Goal: Information Seeking & Learning: Learn about a topic

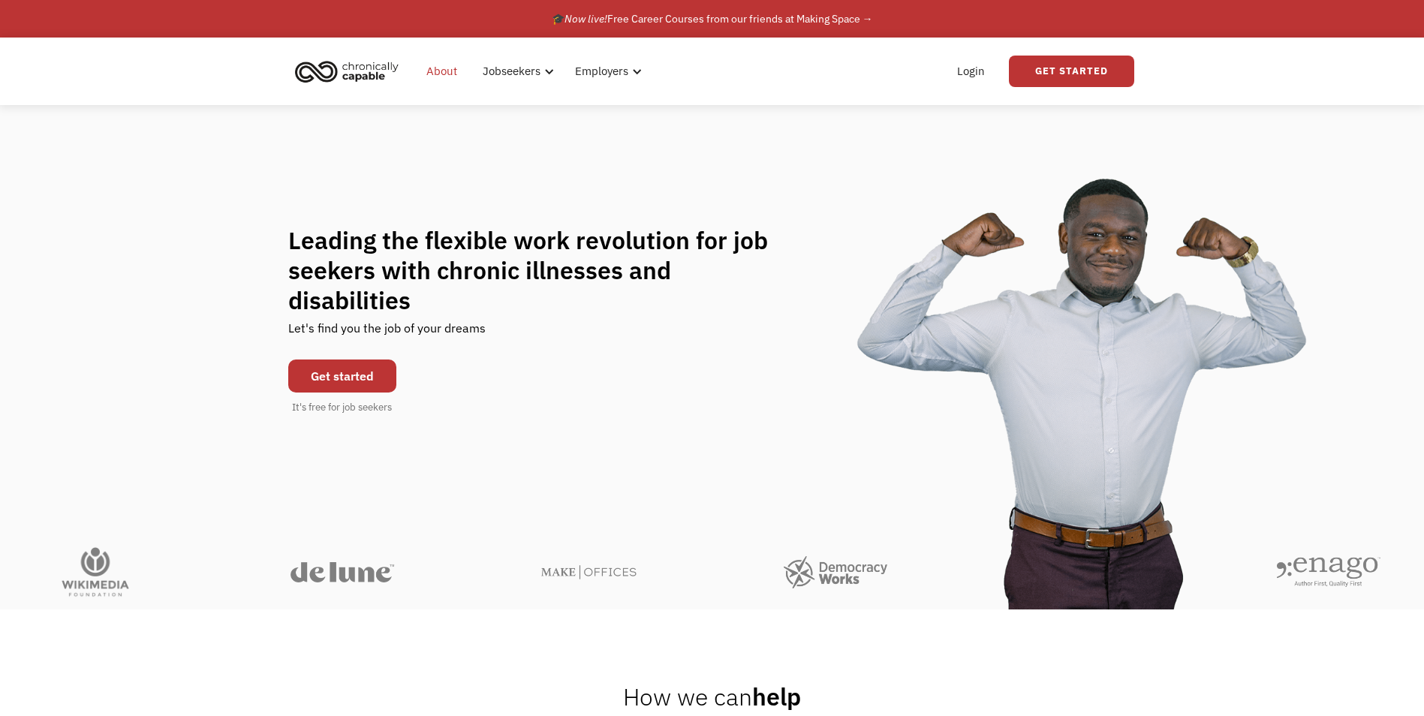
click at [442, 68] on link "About" at bounding box center [441, 71] width 49 height 48
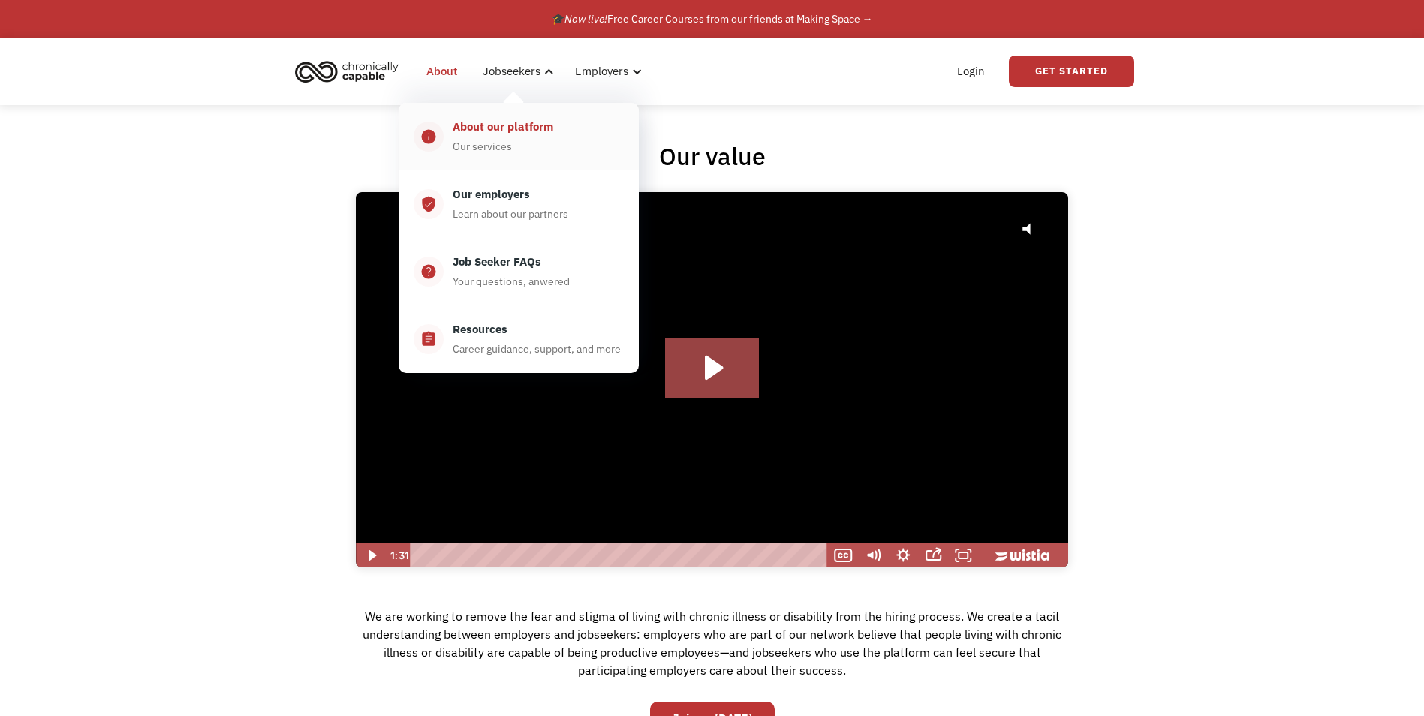
click at [496, 138] on div "Our services" at bounding box center [482, 146] width 59 height 18
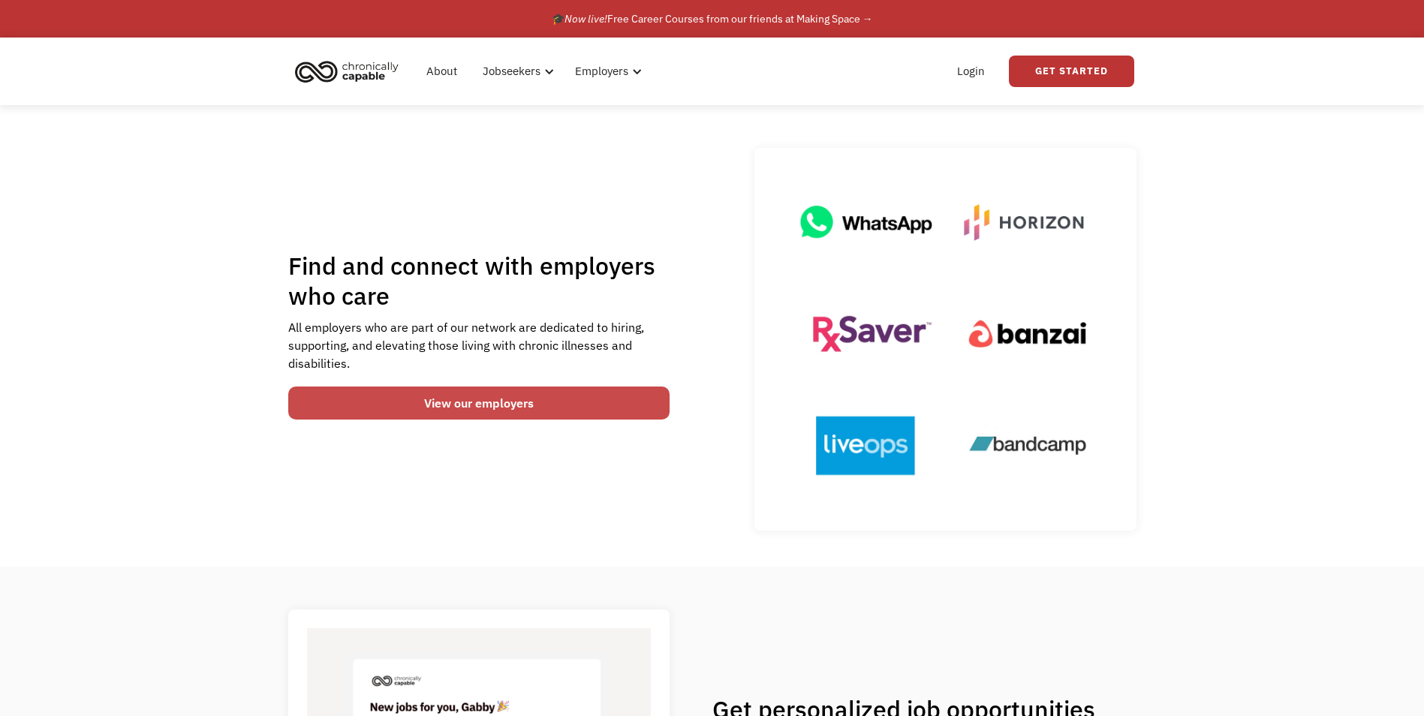
click at [489, 396] on link "View our employers" at bounding box center [479, 403] width 382 height 33
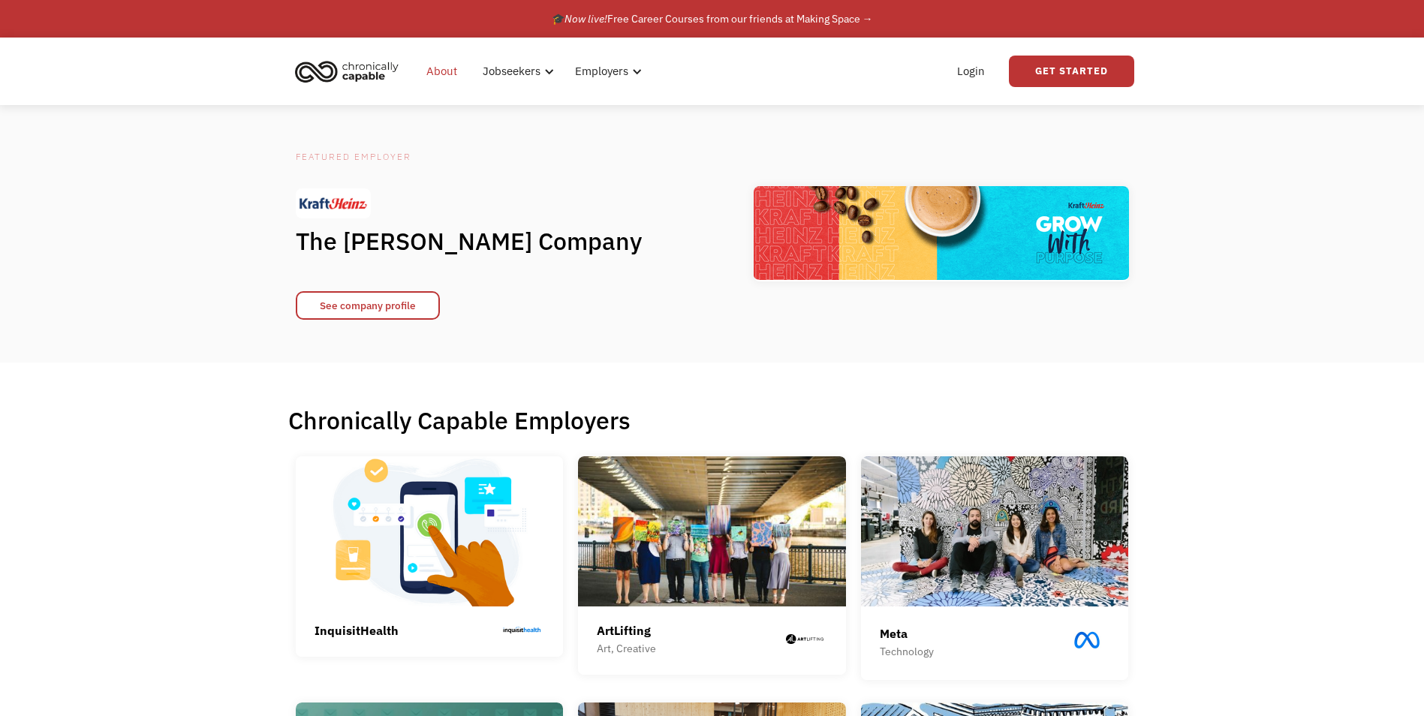
click at [445, 72] on link "About" at bounding box center [441, 71] width 49 height 48
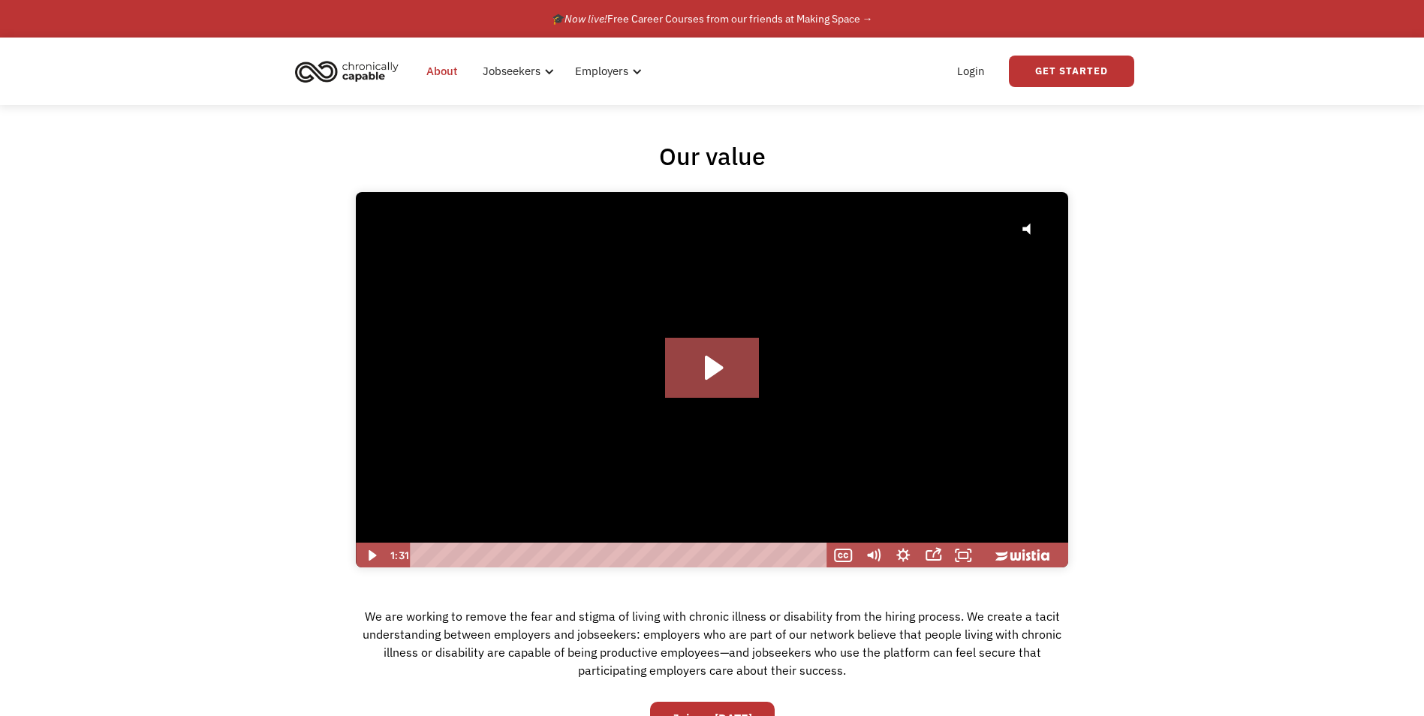
click at [445, 72] on link "About" at bounding box center [441, 71] width 49 height 48
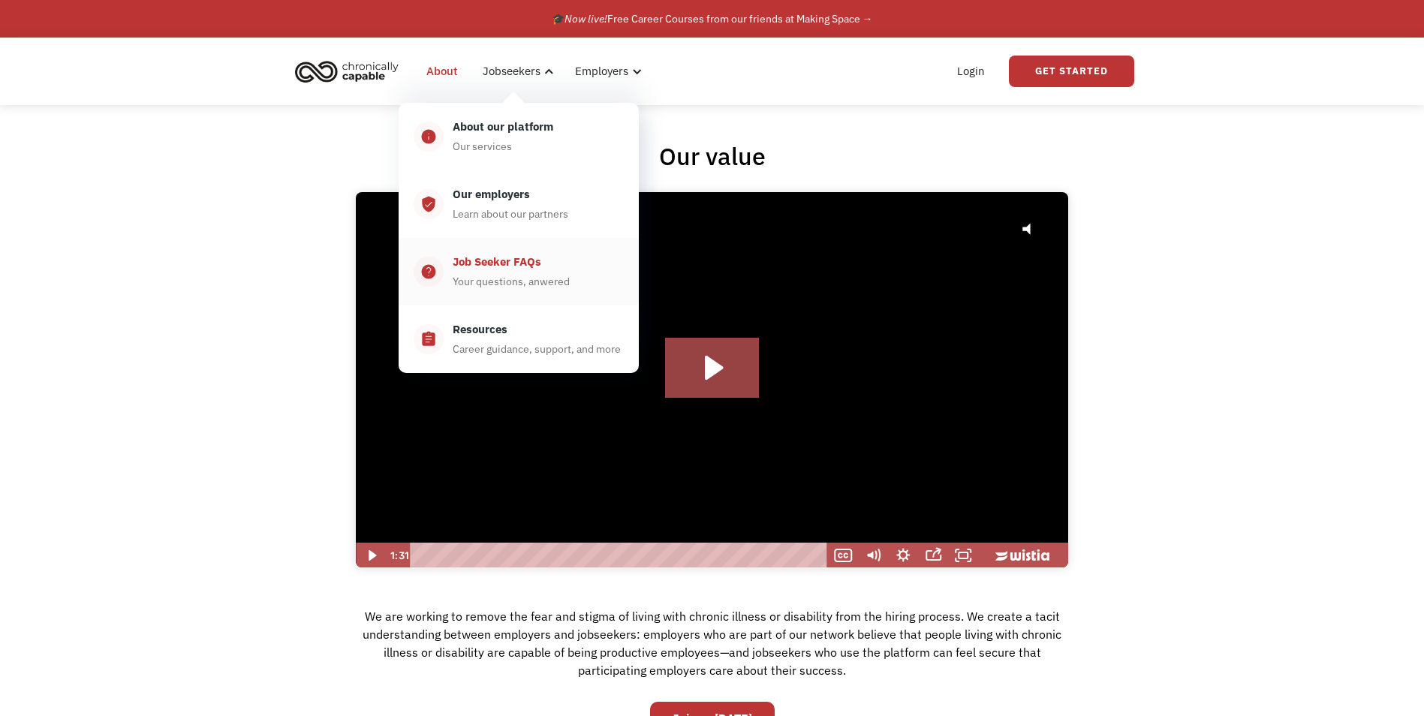
click at [543, 278] on div "Your questions, anwered" at bounding box center [511, 282] width 117 height 18
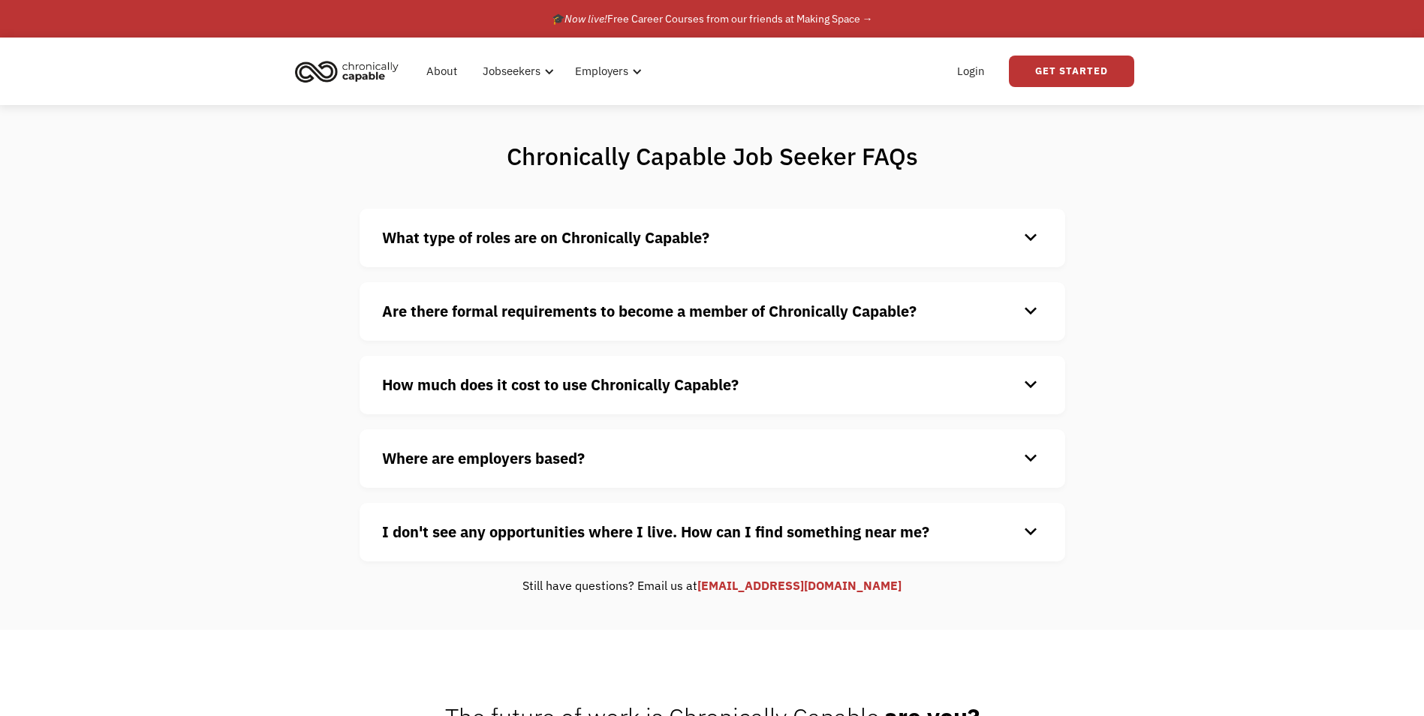
click at [557, 246] on strong "What type of roles are on Chronically Capable?" at bounding box center [545, 237] width 327 height 20
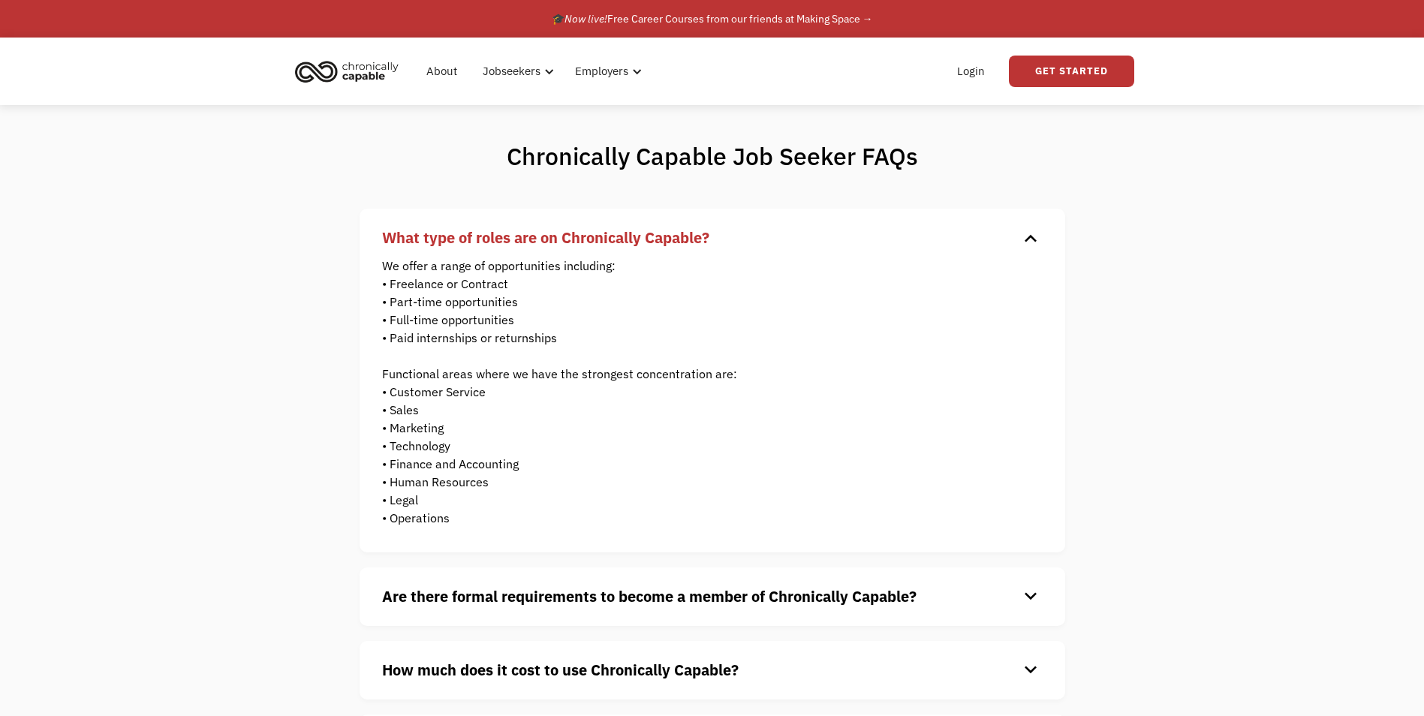
click at [596, 590] on strong "Are there formal requirements to become a member of Chronically Capable?" at bounding box center [649, 596] width 535 height 20
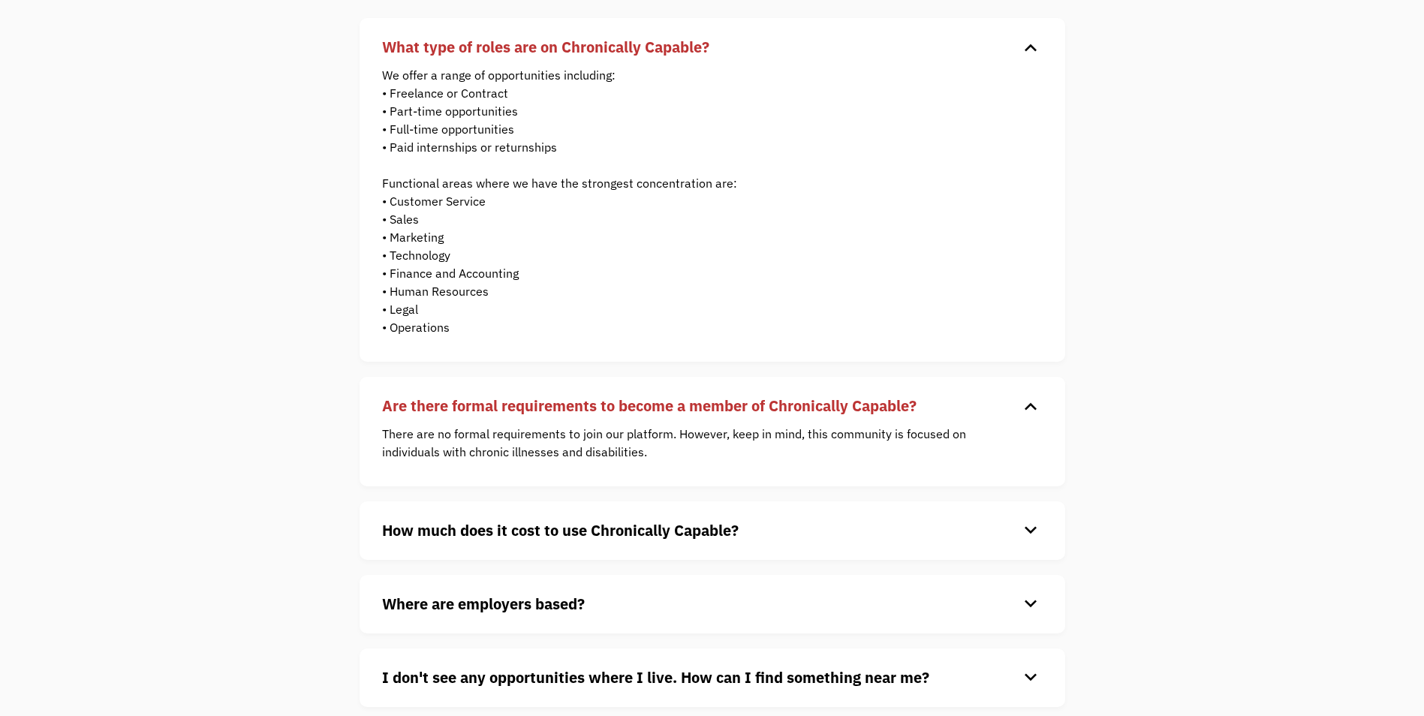
scroll to position [225, 0]
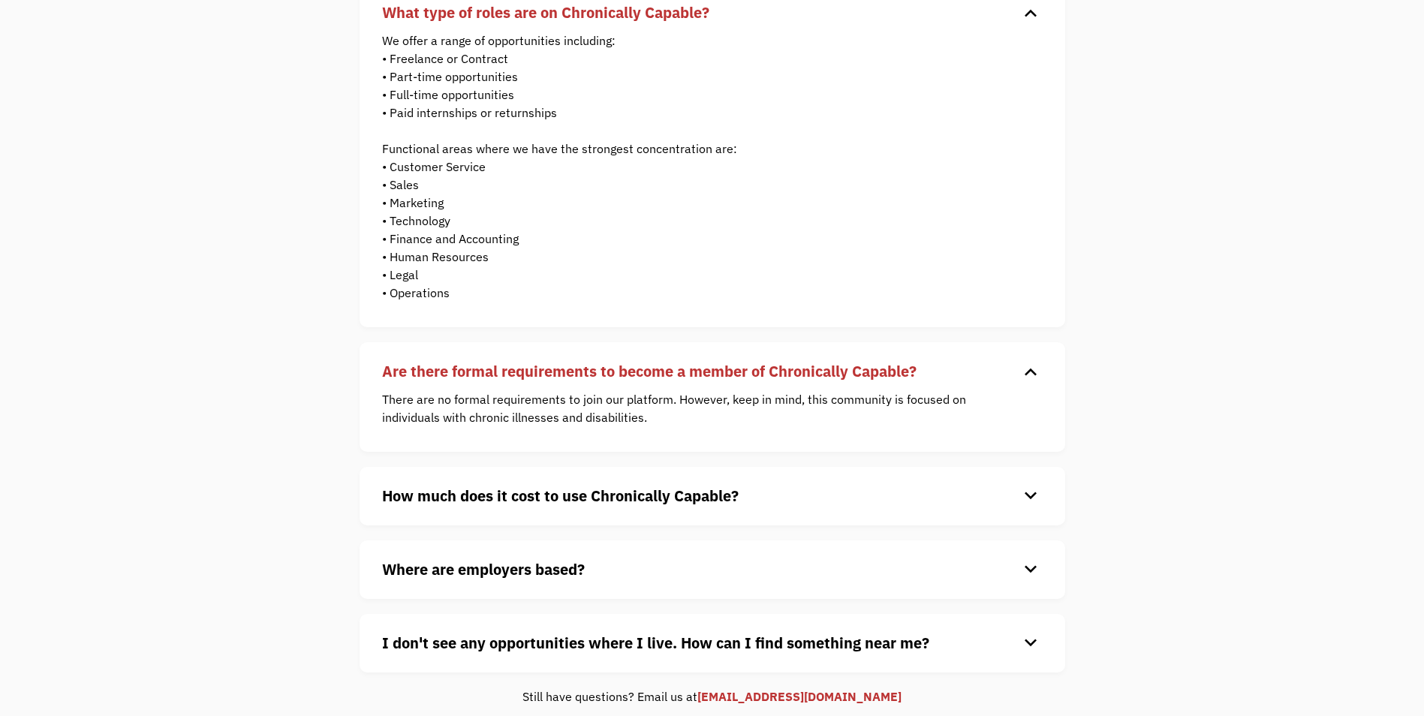
click at [572, 504] on strong "How much does it cost to use Chronically Capable?" at bounding box center [560, 496] width 357 height 20
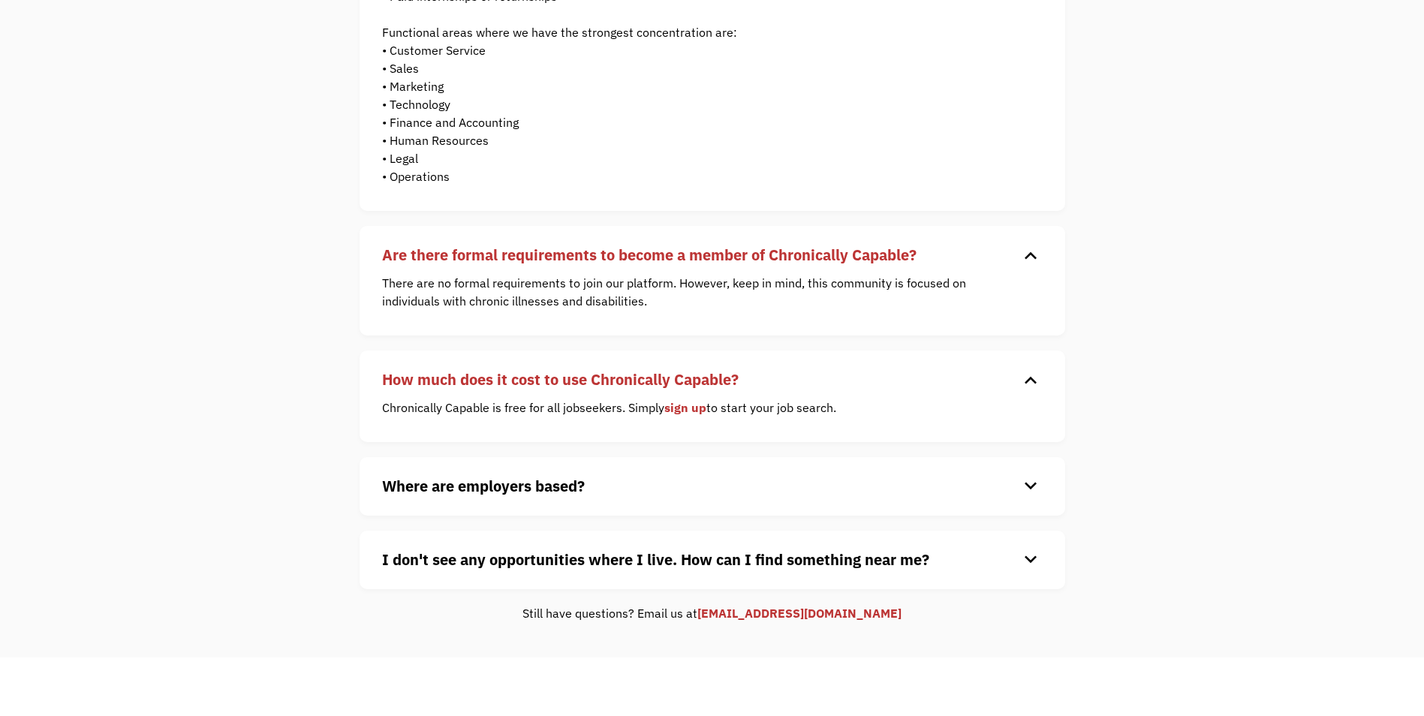
scroll to position [375, 0]
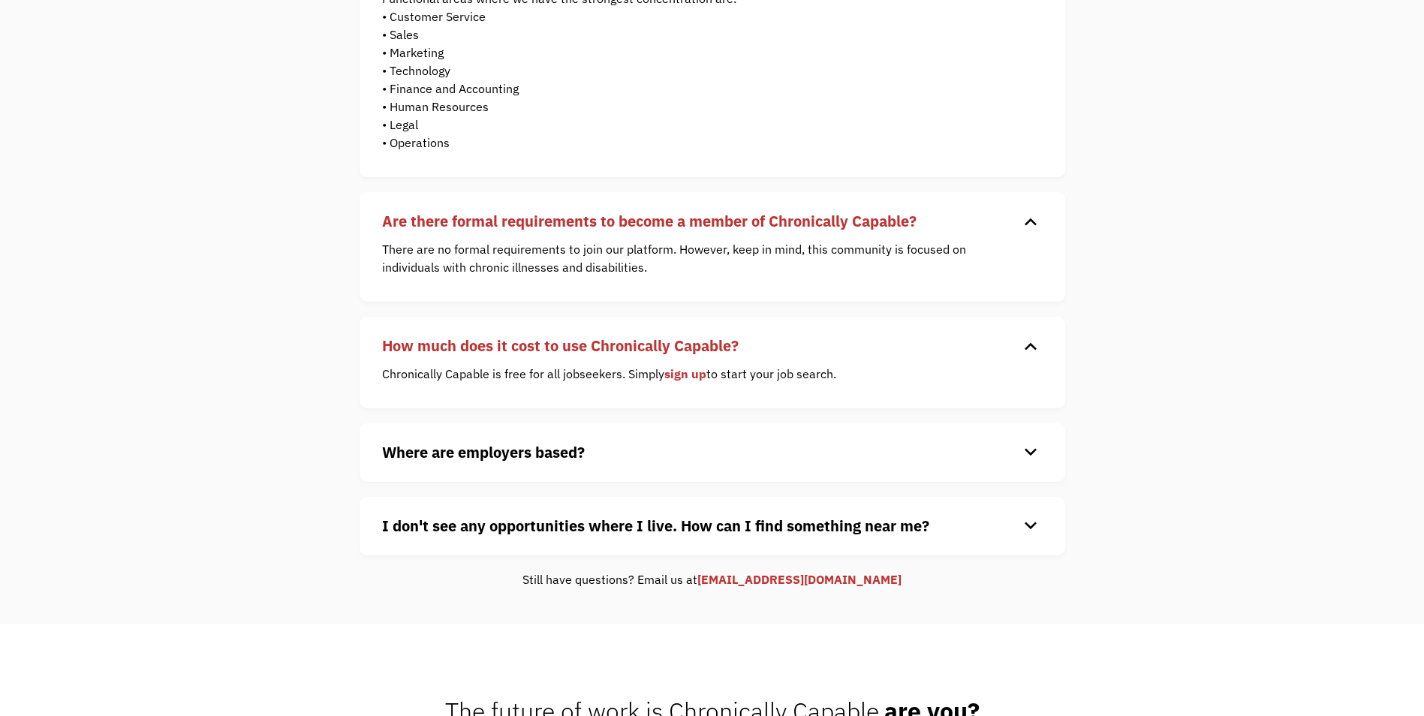
click at [503, 450] on strong "Where are employers based?" at bounding box center [483, 452] width 203 height 20
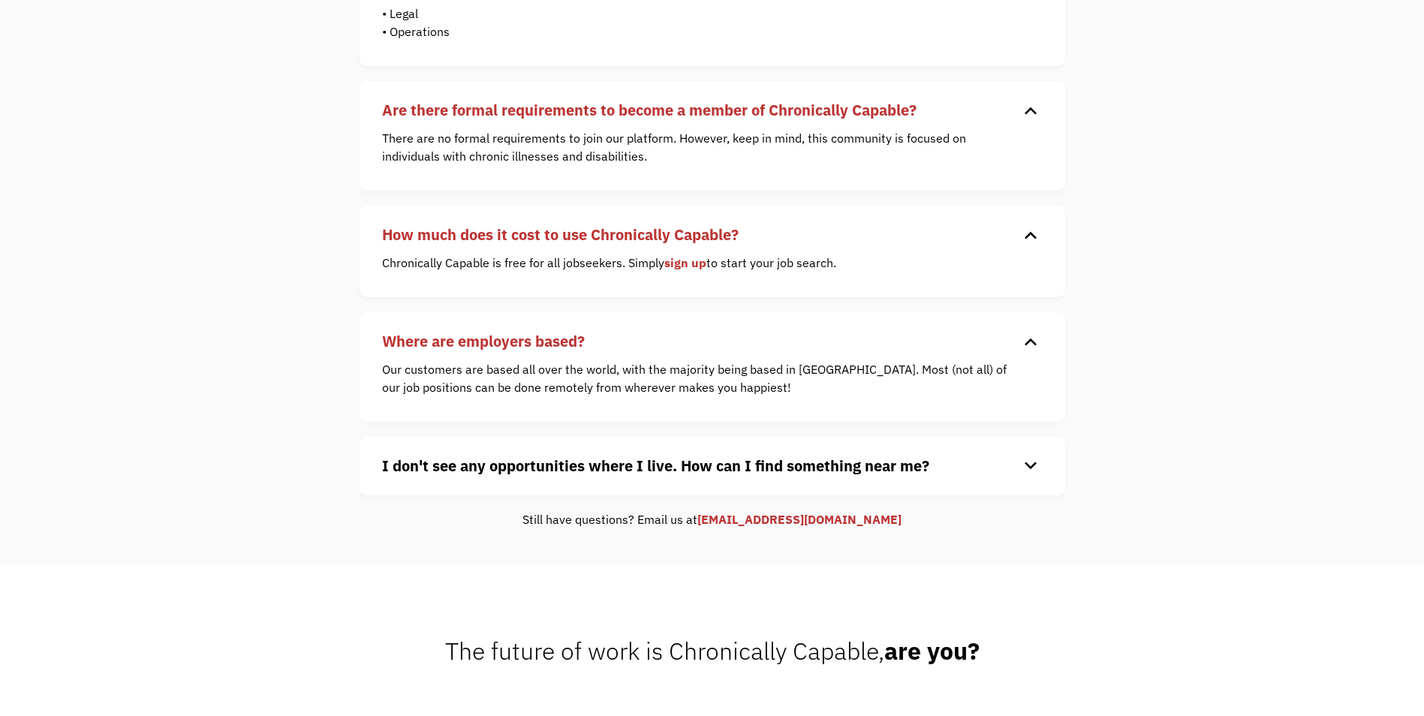
scroll to position [526, 0]
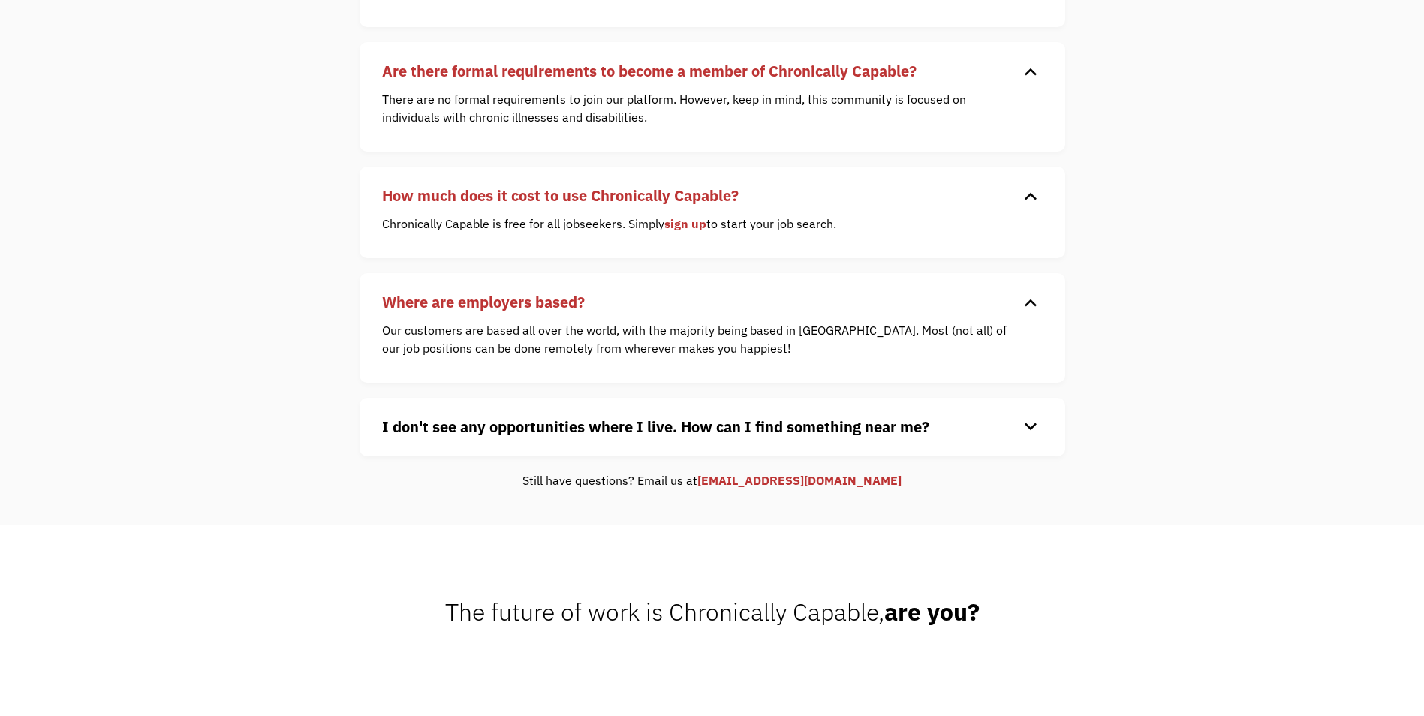
click at [598, 426] on strong "I don't see any opportunities where I live. How can I find something near me?" at bounding box center [655, 427] width 547 height 20
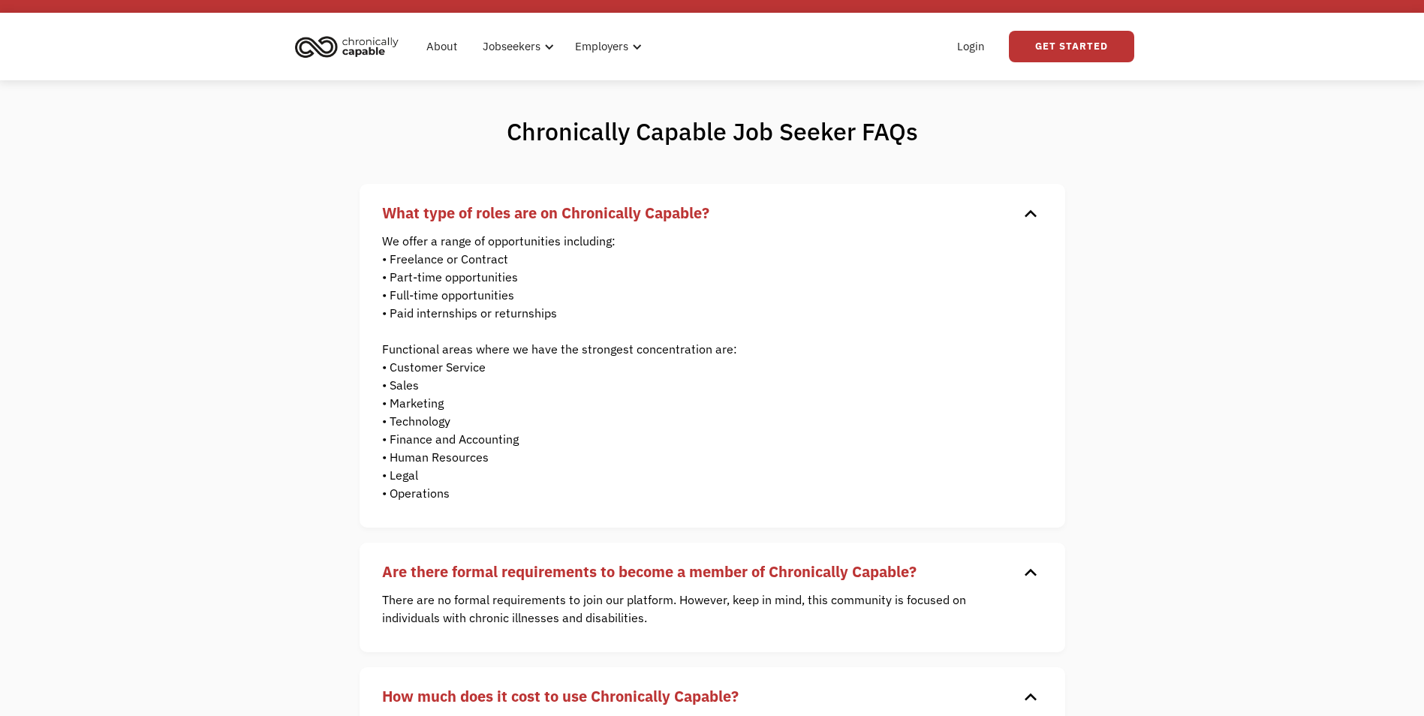
scroll to position [0, 0]
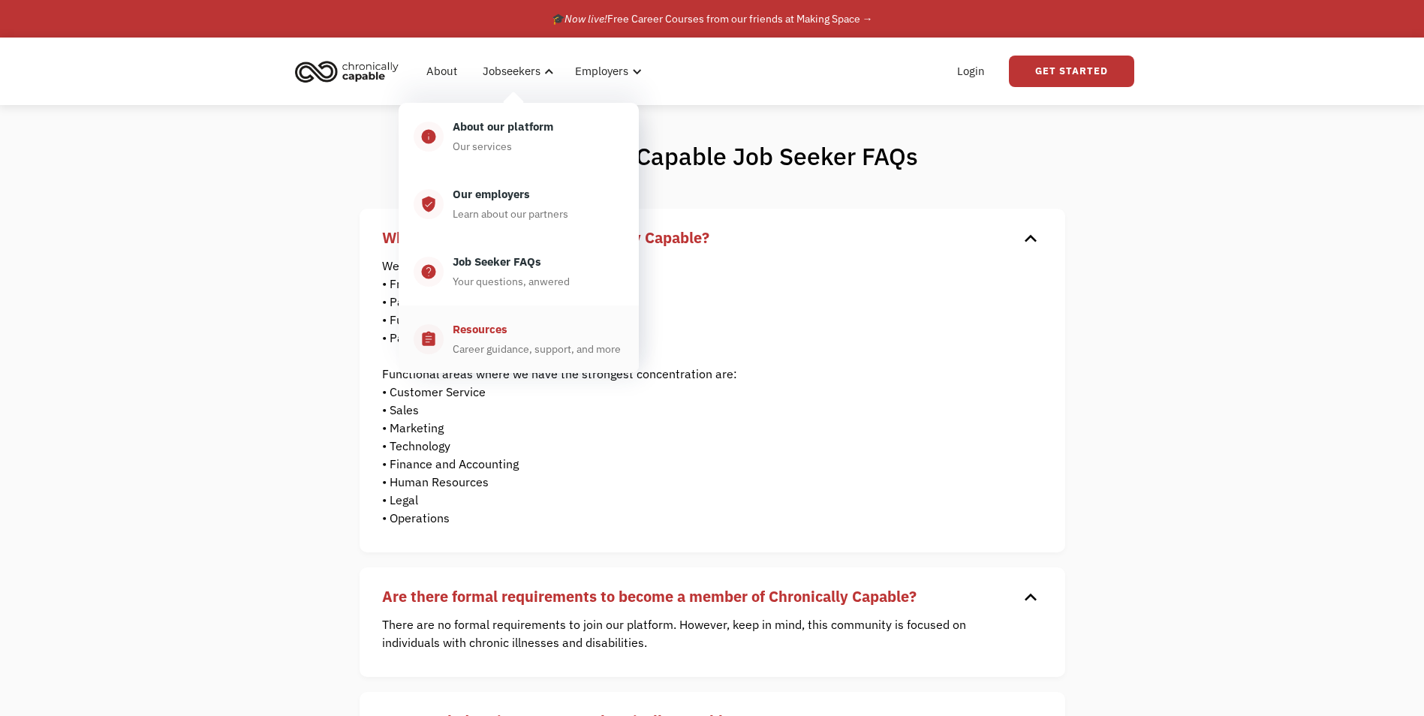
click at [526, 347] on div "Career guidance, support, and more" at bounding box center [537, 349] width 168 height 18
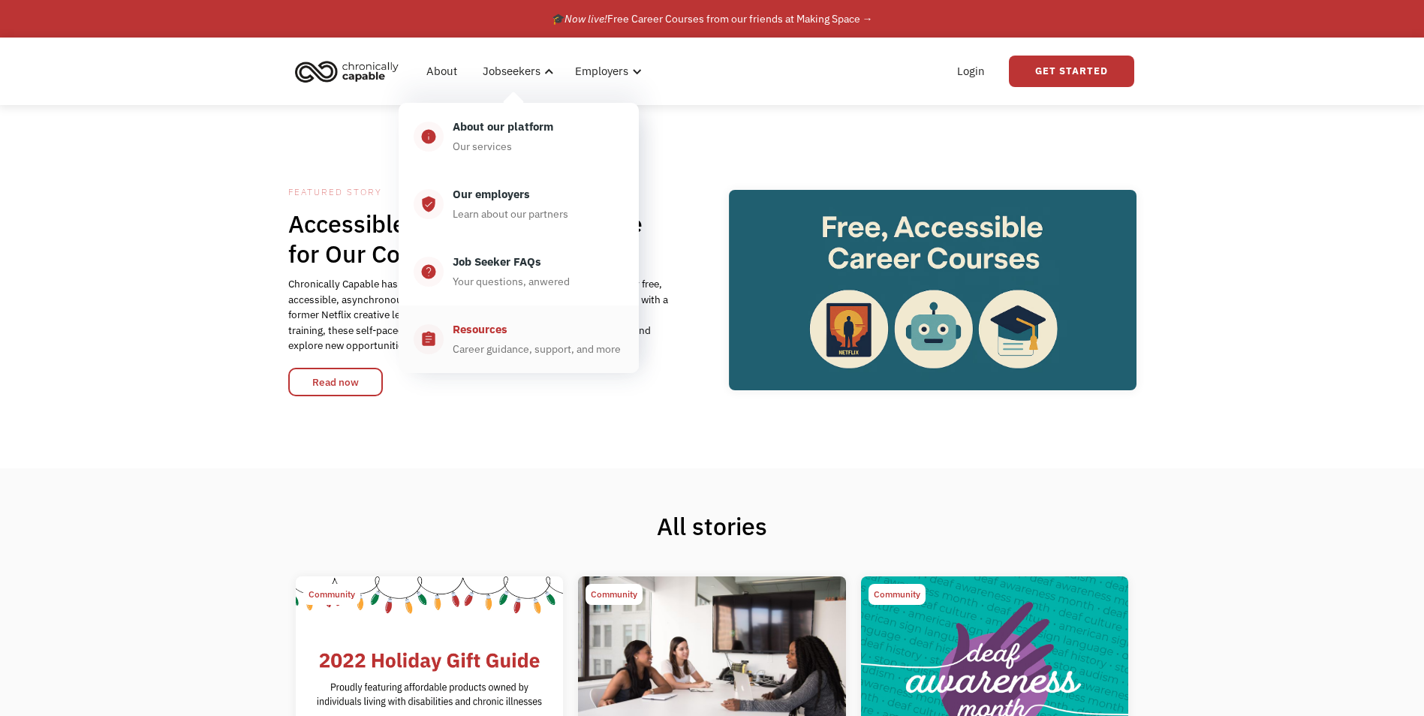
click at [525, 354] on div "Career guidance, support, and more" at bounding box center [537, 349] width 168 height 18
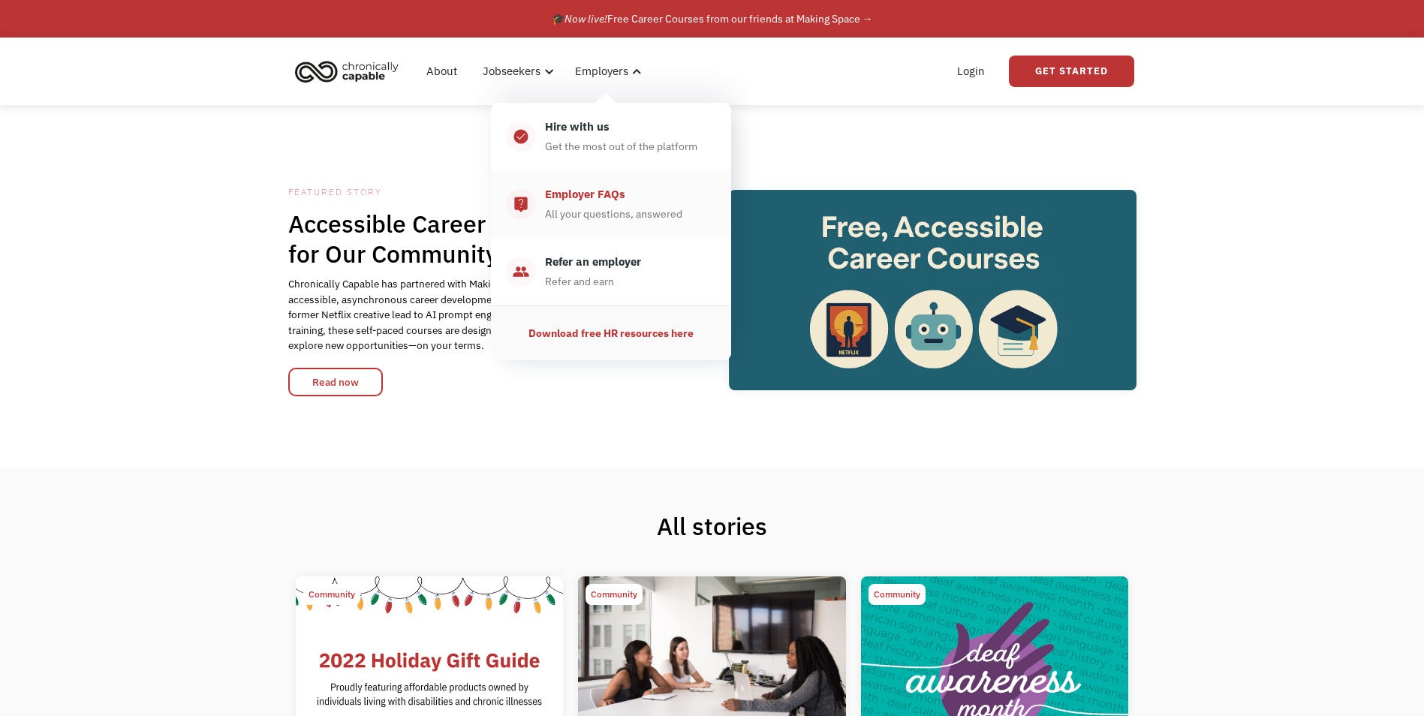
click at [644, 209] on div "All your questions, answered" at bounding box center [613, 214] width 137 height 18
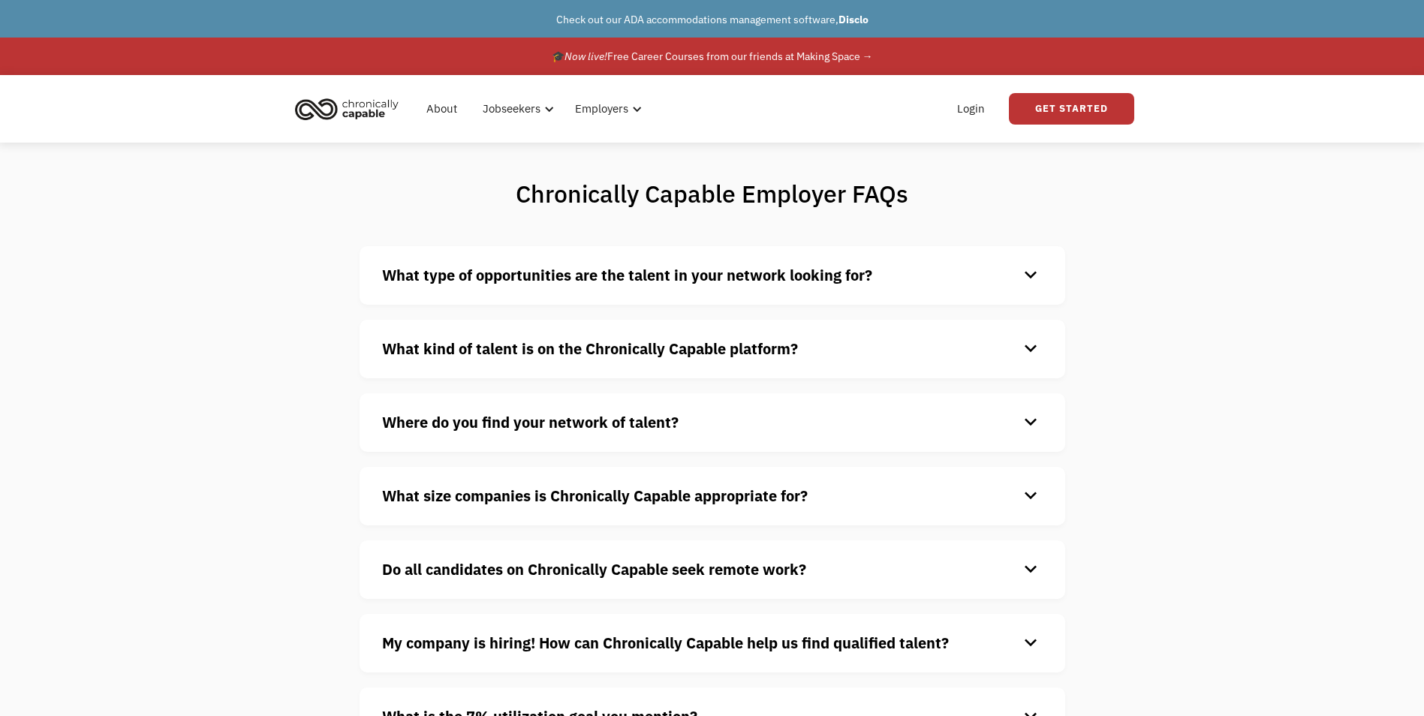
click at [353, 111] on img "home" at bounding box center [347, 108] width 113 height 33
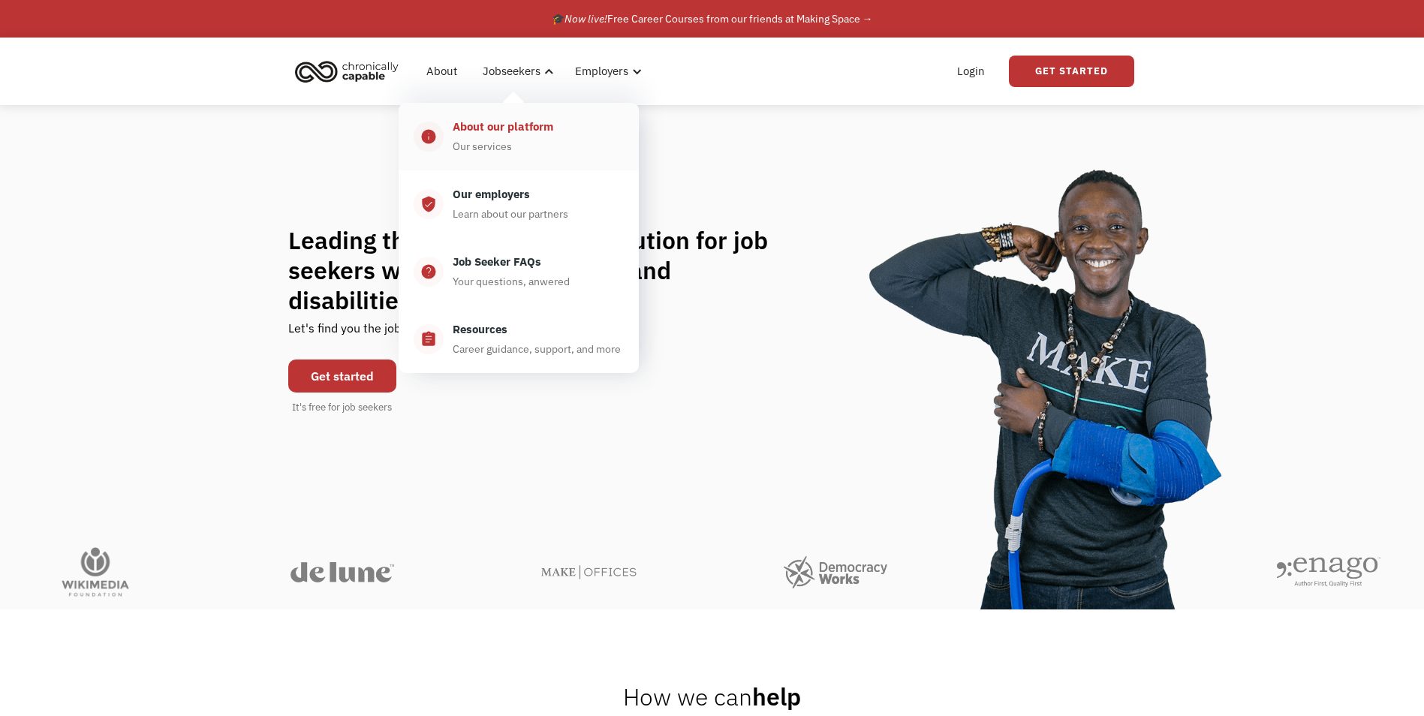
click at [505, 141] on div "Our services" at bounding box center [482, 146] width 59 height 18
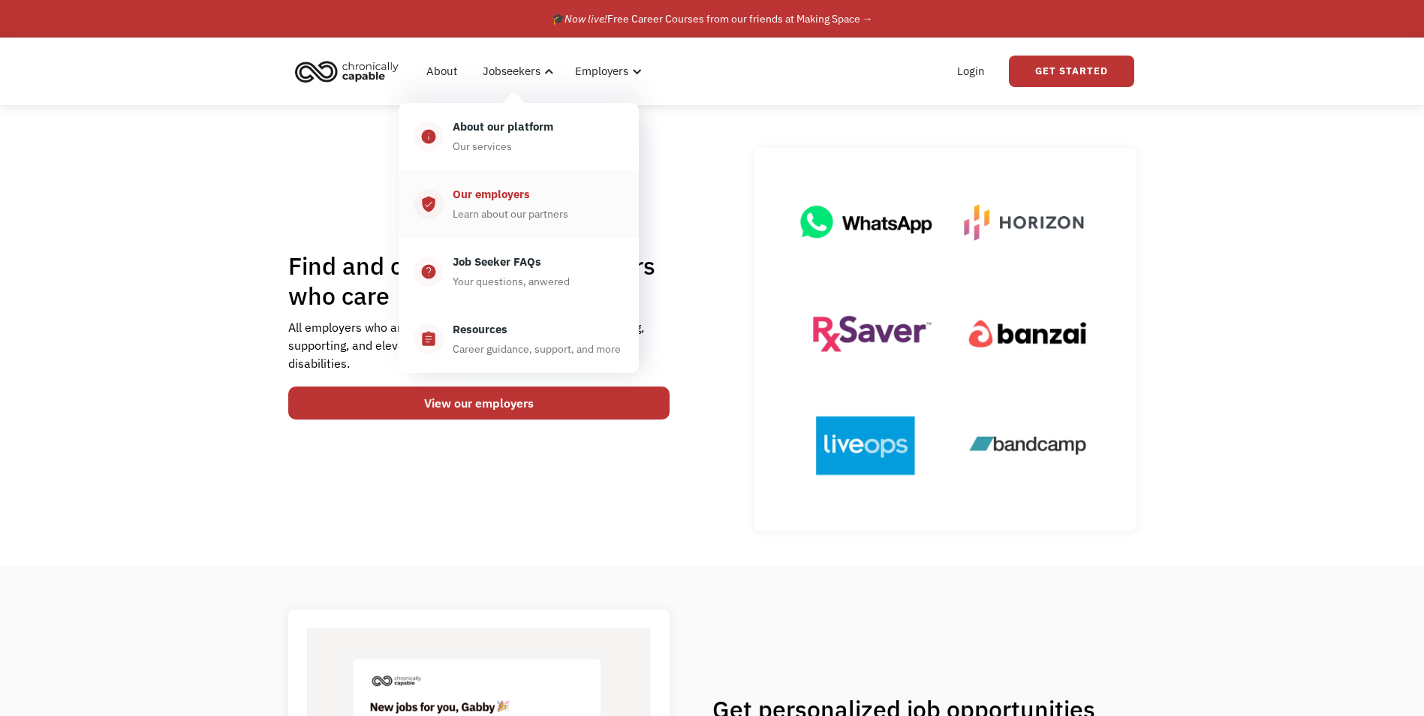
click at [498, 206] on div "Learn about our partners" at bounding box center [511, 214] width 116 height 18
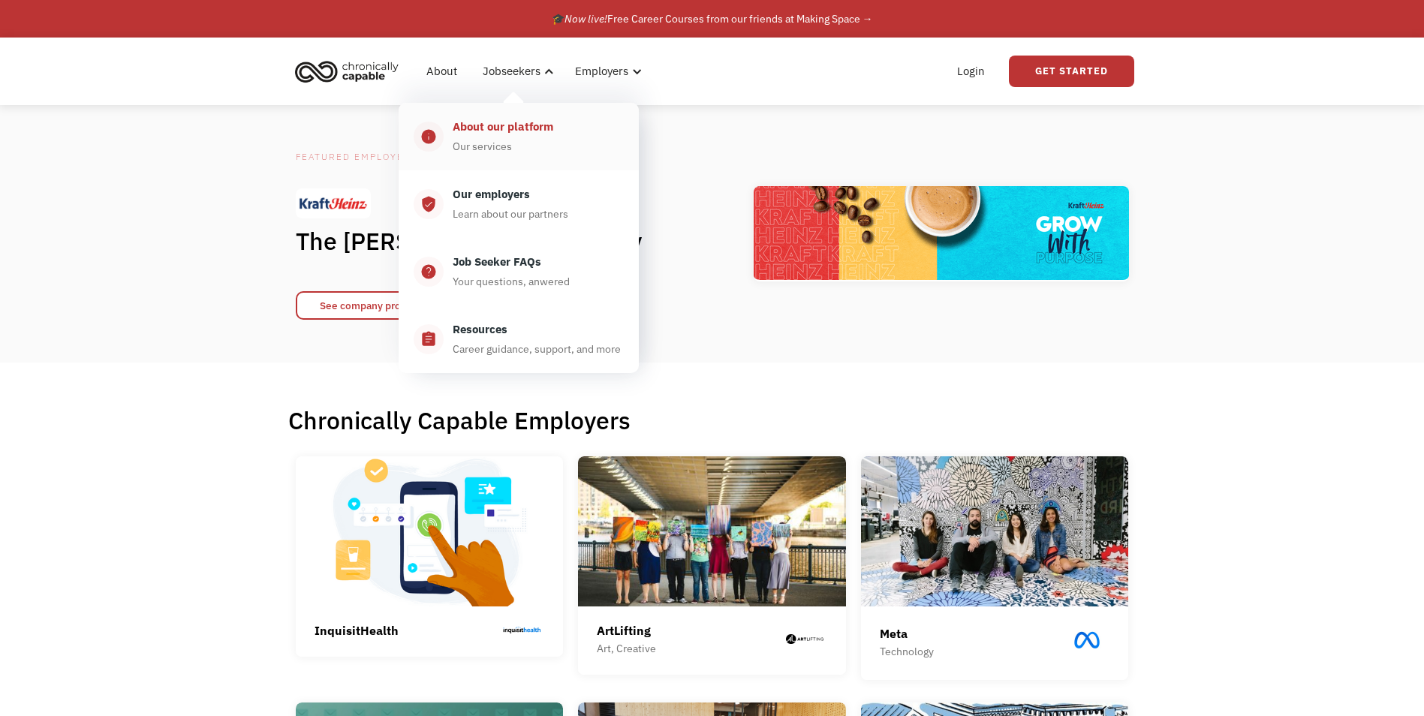
click at [495, 133] on div "About our platform" at bounding box center [503, 127] width 101 height 18
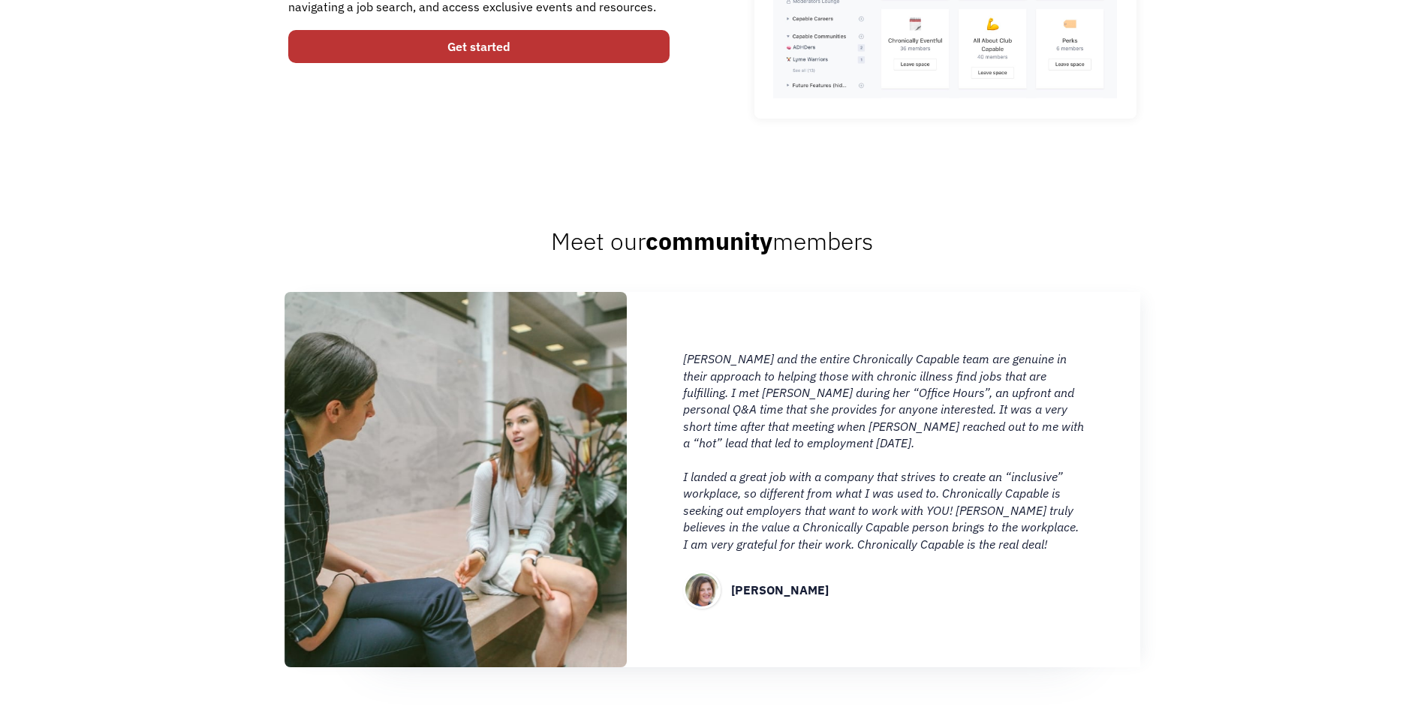
scroll to position [1014, 0]
